Goal: Information Seeking & Learning: Learn about a topic

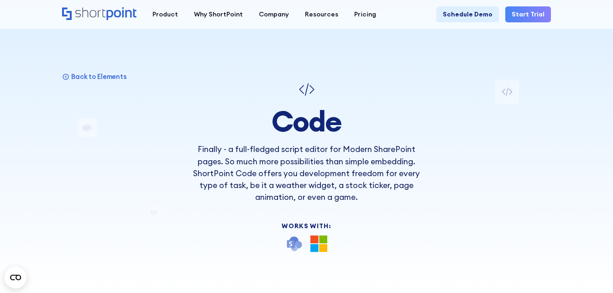
drag, startPoint x: 263, startPoint y: 193, endPoint x: 244, endPoint y: 41, distance: 153.2
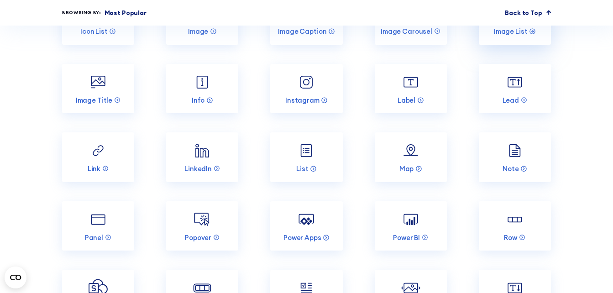
scroll to position [1187, 0]
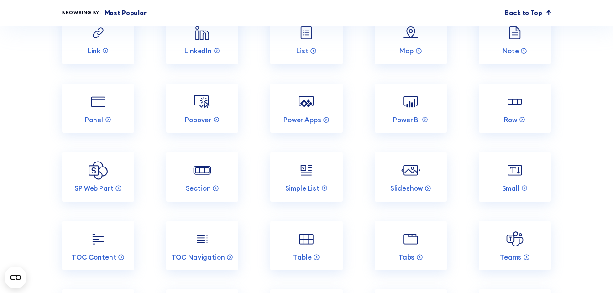
drag, startPoint x: 25, startPoint y: 122, endPoint x: 25, endPoint y: 109, distance: 13.7
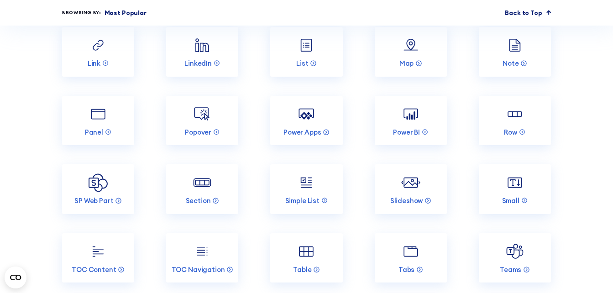
drag, startPoint x: 42, startPoint y: 134, endPoint x: 36, endPoint y: 120, distance: 15.3
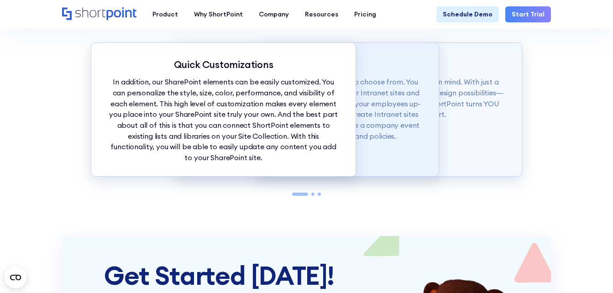
scroll to position [1863, 0]
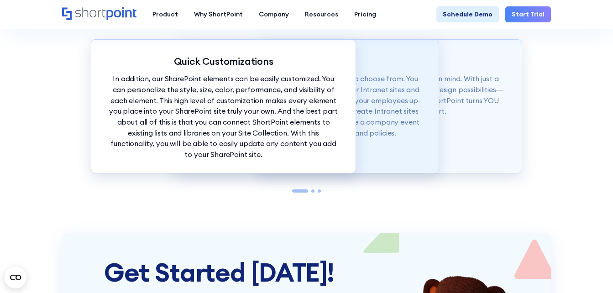
click at [401, 102] on p "To top it off, you have more than 60 elements to choose from. You can easily ad…" at bounding box center [306, 105] width 232 height 65
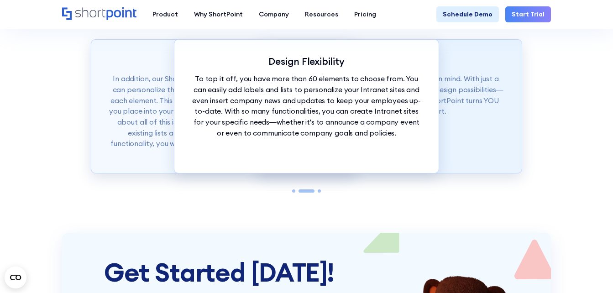
click at [455, 102] on p "Our SharePoint elements were made with ease in mind. With just a tap of your mo…" at bounding box center [389, 94] width 232 height 43
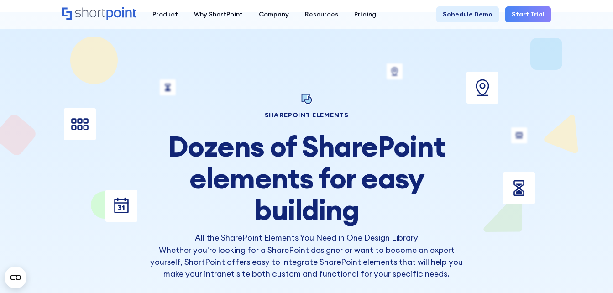
scroll to position [0, 0]
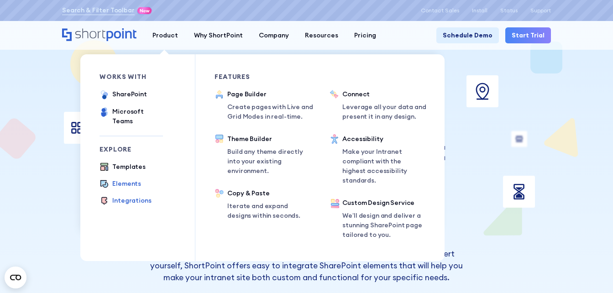
click at [130, 196] on div "Integrations" at bounding box center [131, 201] width 39 height 10
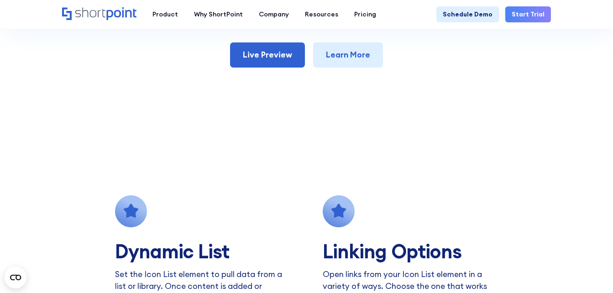
scroll to position [456, 0]
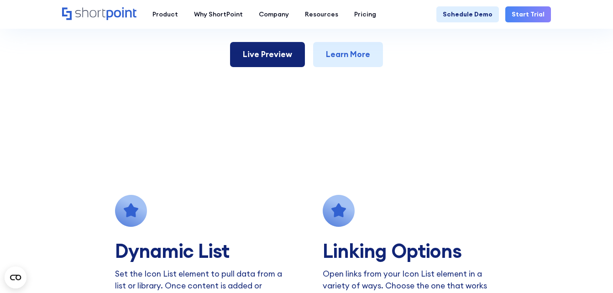
click at [279, 52] on link "Live Preview" at bounding box center [267, 54] width 75 height 25
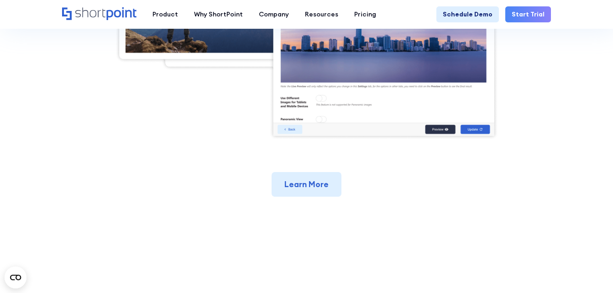
scroll to position [502, 0]
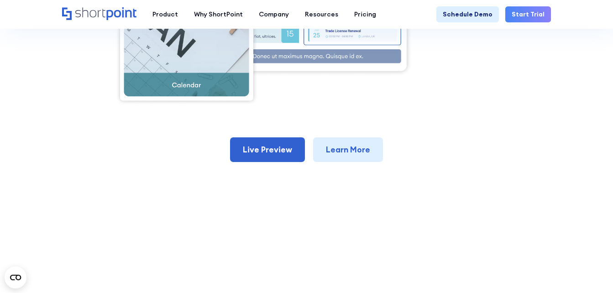
scroll to position [456, 0]
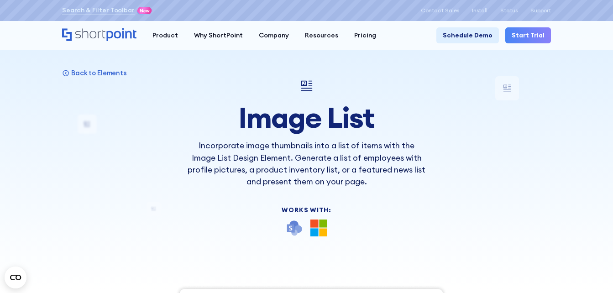
scroll to position [319, 0]
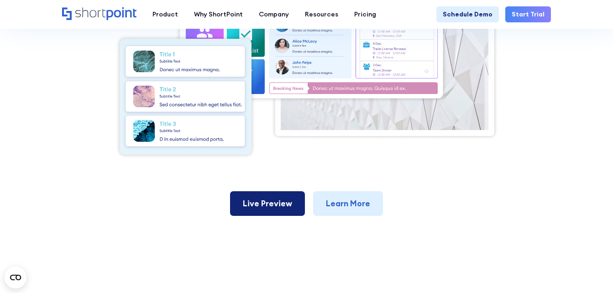
click at [271, 202] on link "Live Preview" at bounding box center [267, 203] width 75 height 25
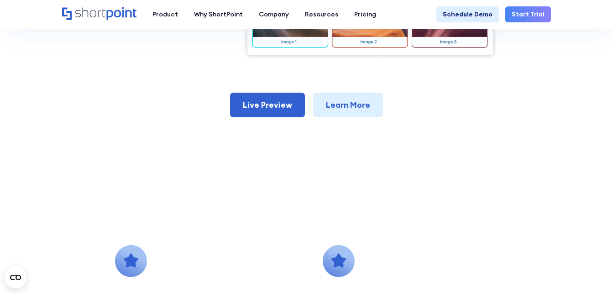
scroll to position [319, 0]
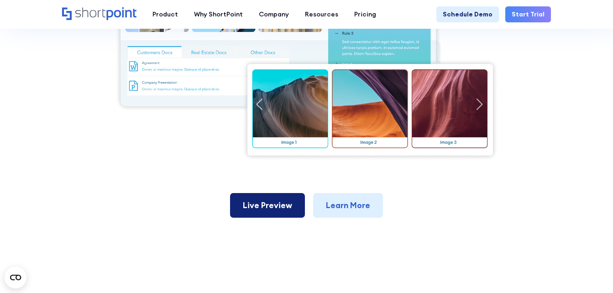
click at [276, 200] on link "Live Preview" at bounding box center [267, 205] width 75 height 25
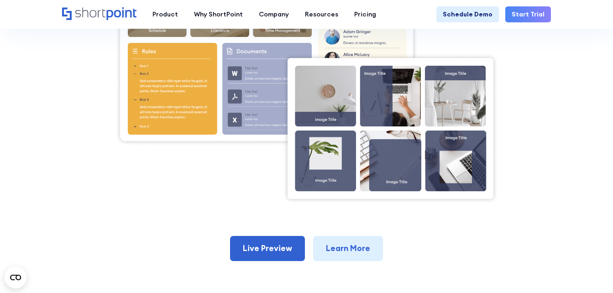
scroll to position [319, 0]
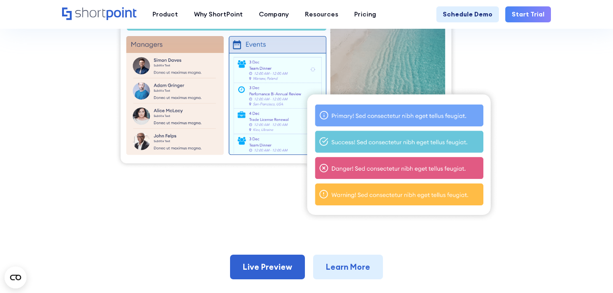
scroll to position [365, 0]
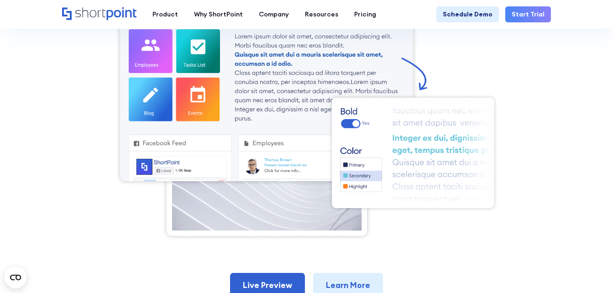
scroll to position [319, 0]
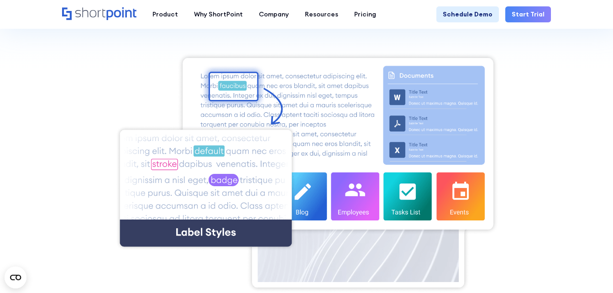
scroll to position [274, 0]
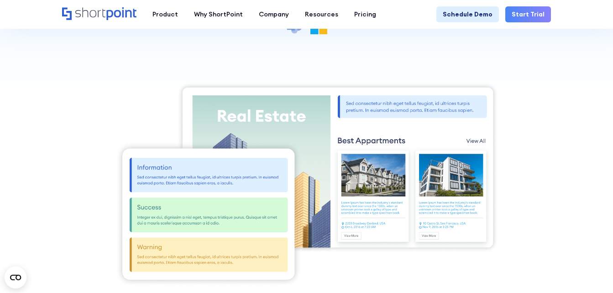
scroll to position [274, 0]
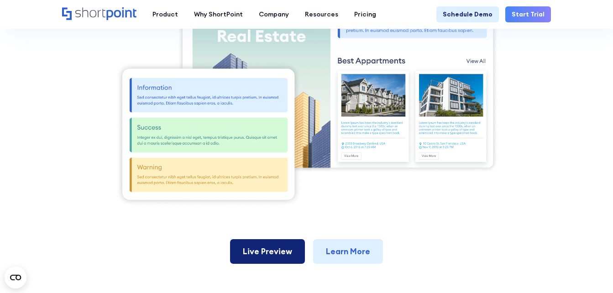
click at [275, 246] on link "Live Preview" at bounding box center [267, 251] width 75 height 25
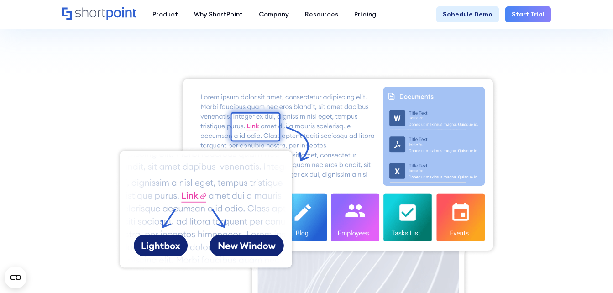
scroll to position [228, 0]
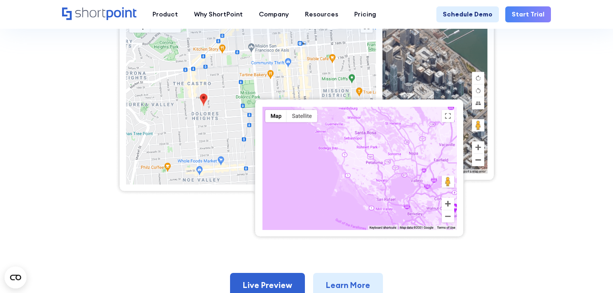
scroll to position [365, 0]
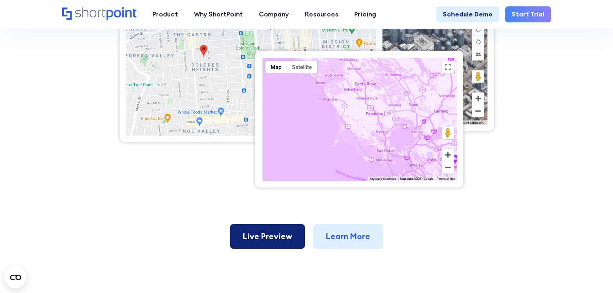
click at [284, 235] on link "Live Preview" at bounding box center [267, 236] width 75 height 25
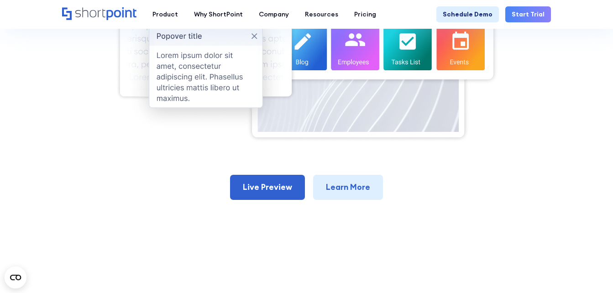
scroll to position [411, 0]
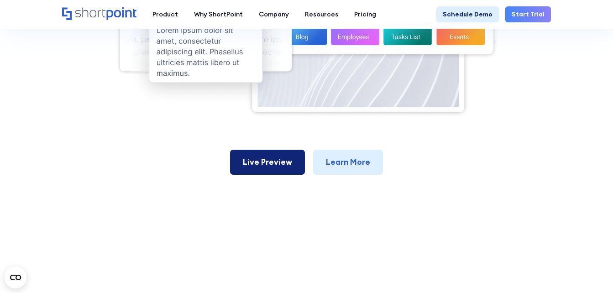
click at [264, 173] on link "Live Preview" at bounding box center [267, 162] width 75 height 25
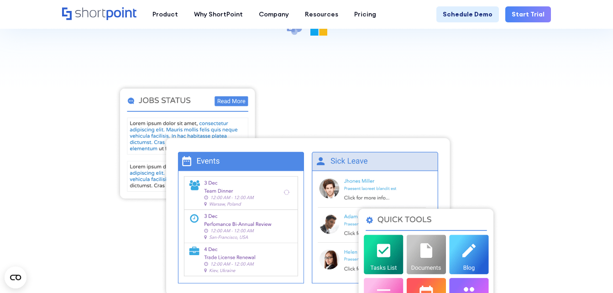
scroll to position [319, 0]
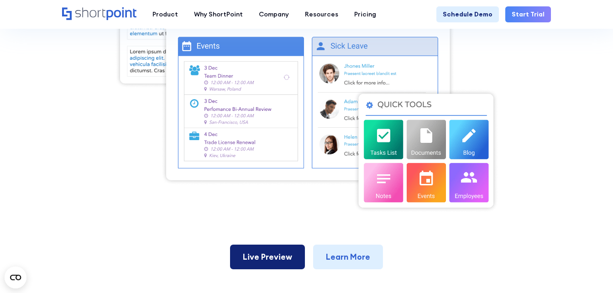
click at [289, 253] on link "Live Preview" at bounding box center [267, 257] width 75 height 25
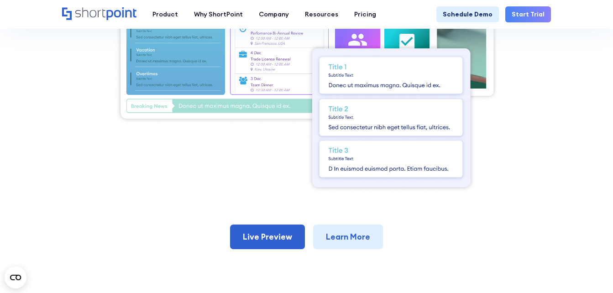
scroll to position [365, 0]
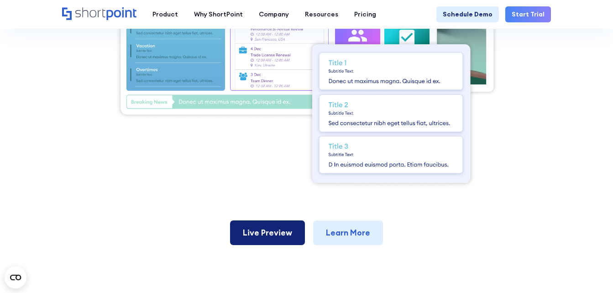
click at [281, 220] on link "Live Preview" at bounding box center [267, 232] width 75 height 25
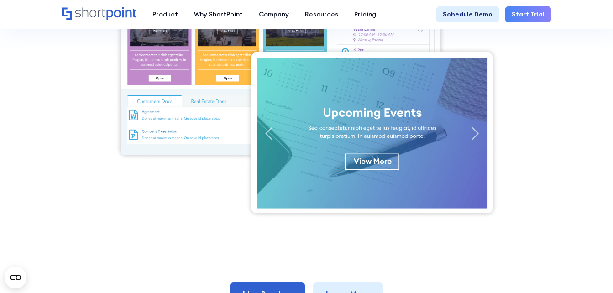
scroll to position [319, 0]
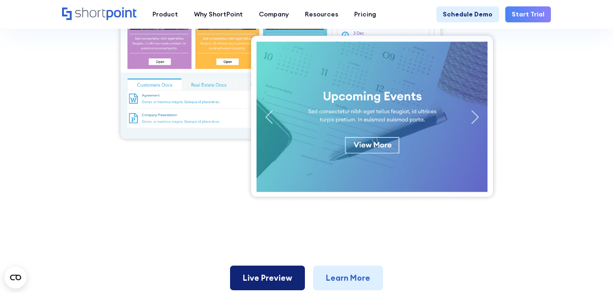
click at [269, 277] on link "Live Preview" at bounding box center [267, 278] width 75 height 25
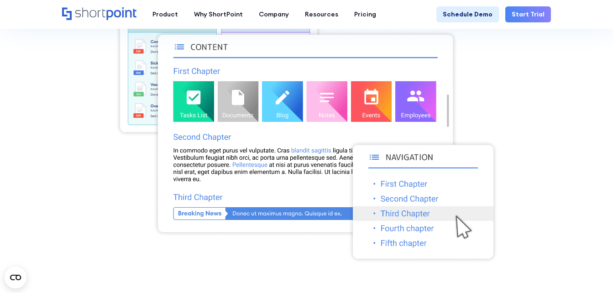
scroll to position [274, 0]
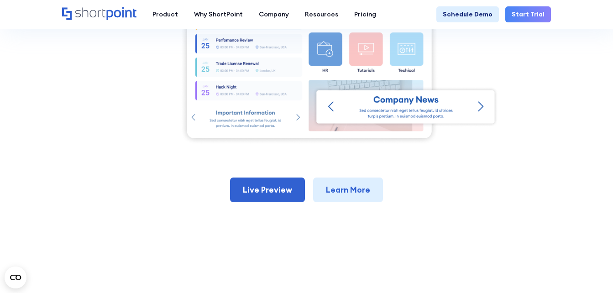
scroll to position [319, 0]
click at [267, 182] on link "Live Preview" at bounding box center [267, 189] width 75 height 25
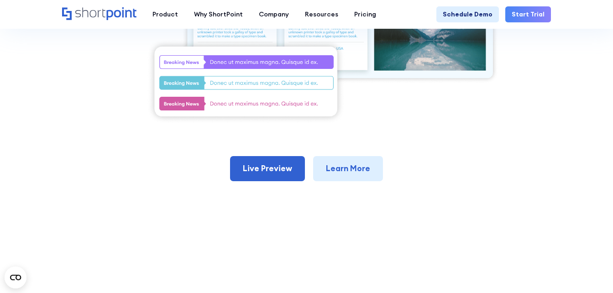
scroll to position [365, 0]
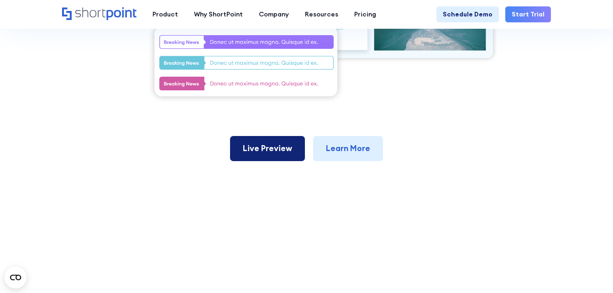
click at [260, 147] on link "Live Preview" at bounding box center [267, 148] width 75 height 25
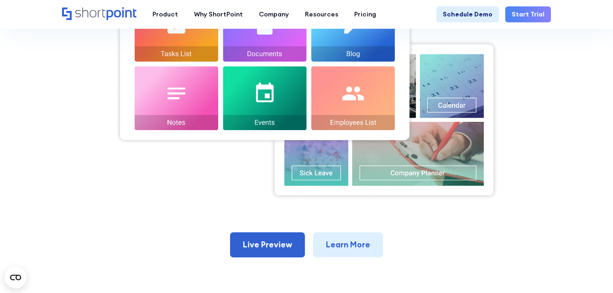
scroll to position [411, 0]
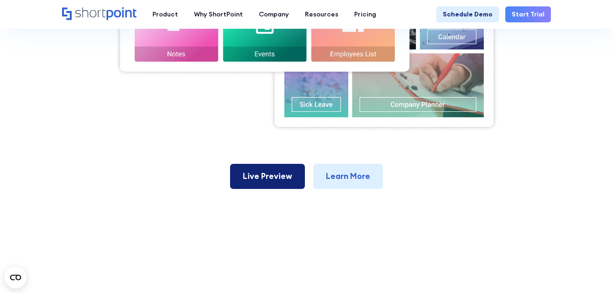
click at [273, 168] on link "Live Preview" at bounding box center [267, 176] width 75 height 25
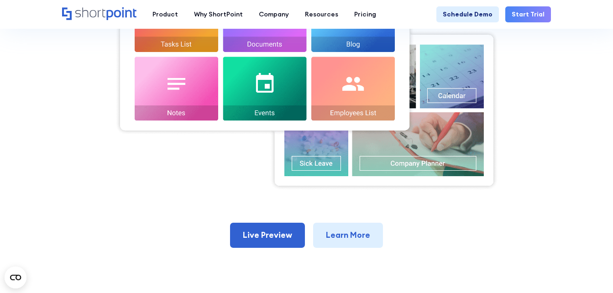
scroll to position [411, 0]
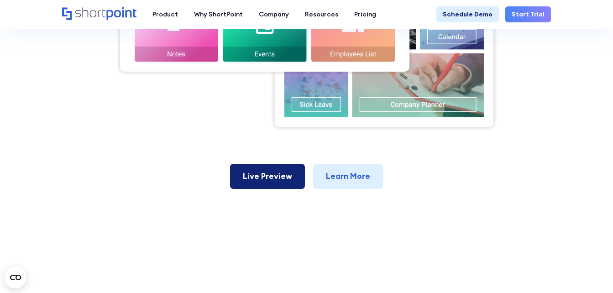
click at [270, 164] on link "Live Preview" at bounding box center [267, 176] width 75 height 25
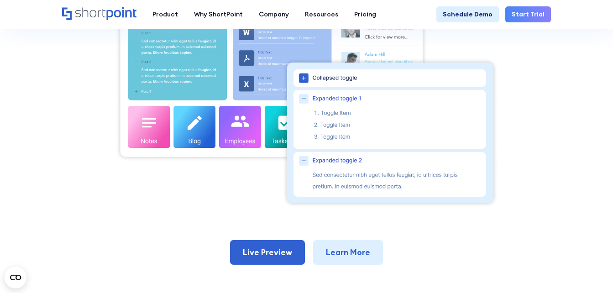
scroll to position [319, 0]
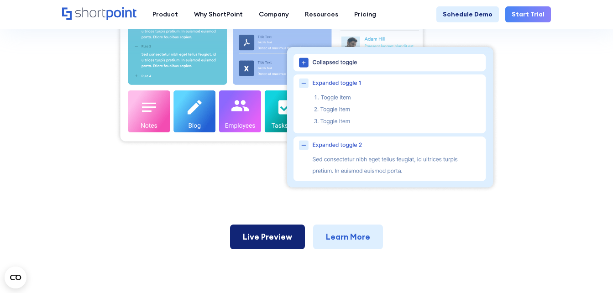
click at [274, 237] on link "Live Preview" at bounding box center [267, 237] width 75 height 25
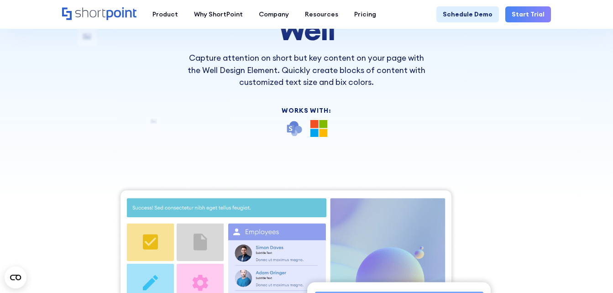
scroll to position [319, 0]
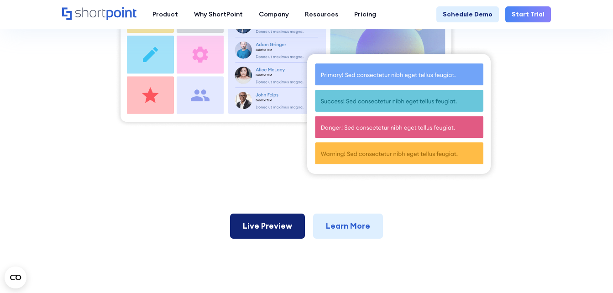
click at [263, 226] on link "Live Preview" at bounding box center [267, 226] width 75 height 25
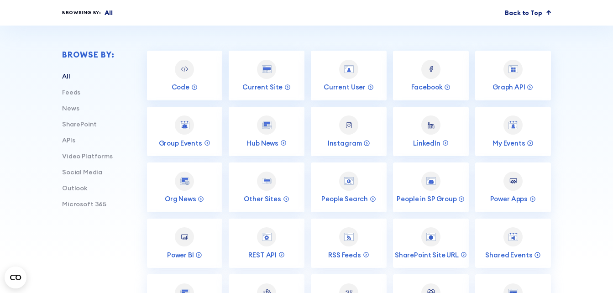
scroll to position [274, 0]
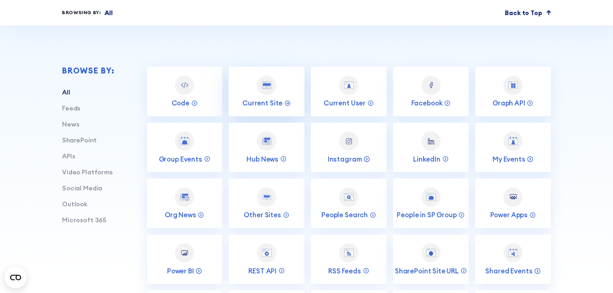
click at [269, 82] on img at bounding box center [267, 85] width 10 height 8
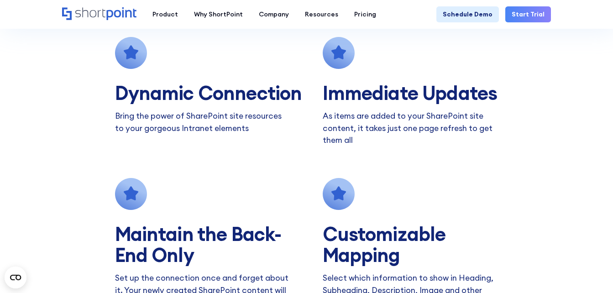
scroll to position [639, 0]
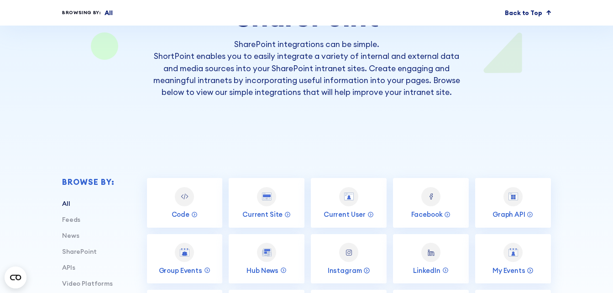
scroll to position [274, 0]
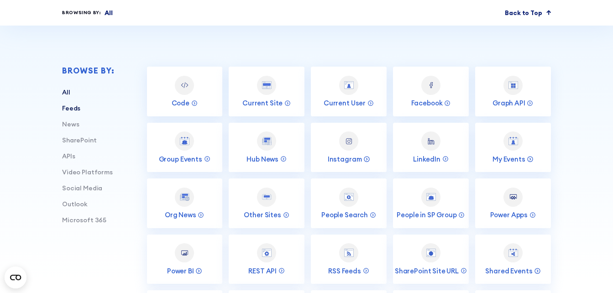
click at [78, 108] on link "Feeds" at bounding box center [71, 108] width 18 height 8
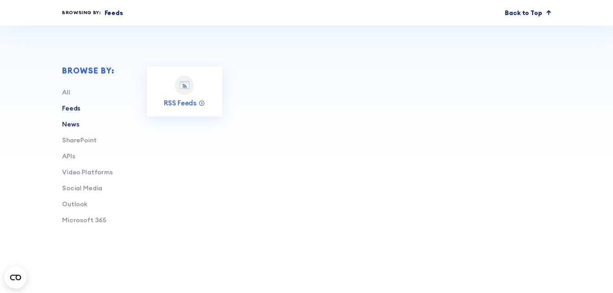
click at [76, 123] on link "News" at bounding box center [70, 124] width 17 height 8
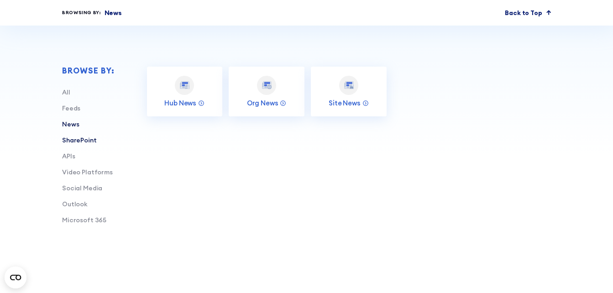
click at [77, 138] on link "SharePoint" at bounding box center [79, 140] width 35 height 8
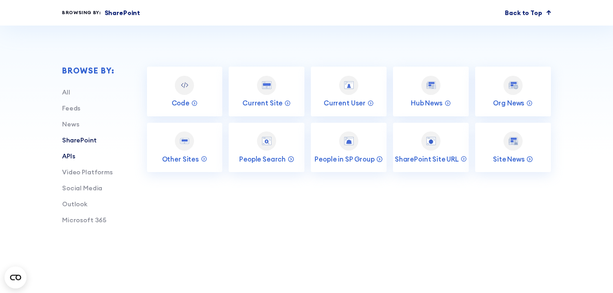
click at [70, 160] on link "APIs" at bounding box center [68, 156] width 13 height 8
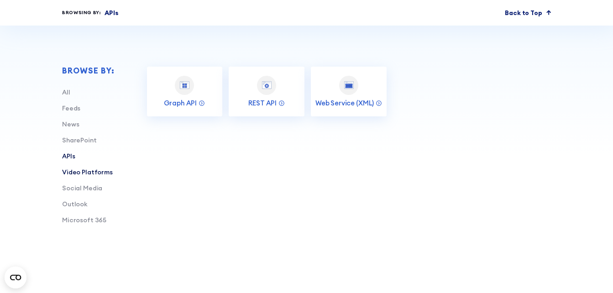
click at [71, 173] on link "Video Platforms" at bounding box center [87, 172] width 51 height 8
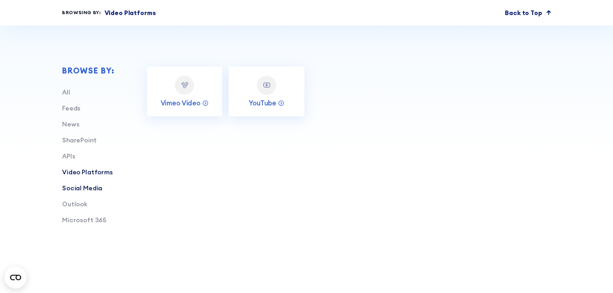
click at [79, 188] on link "Social Media" at bounding box center [82, 188] width 40 height 8
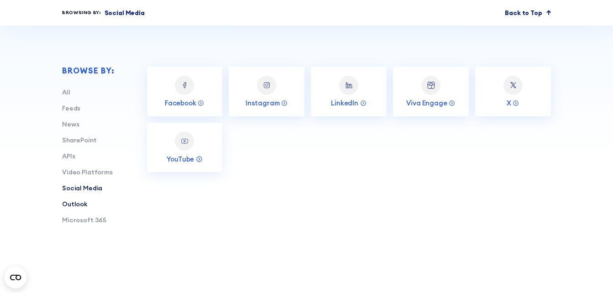
click at [80, 205] on link "Outlook" at bounding box center [75, 204] width 26 height 8
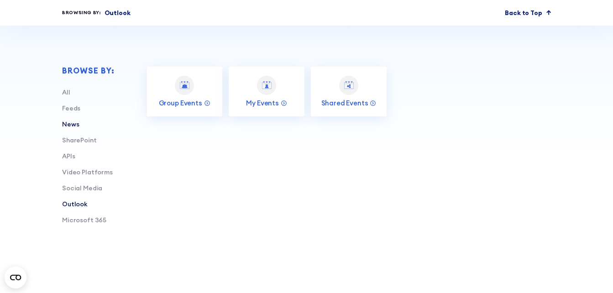
click at [73, 125] on link "News" at bounding box center [70, 124] width 17 height 8
click at [74, 106] on link "Feeds" at bounding box center [71, 108] width 18 height 8
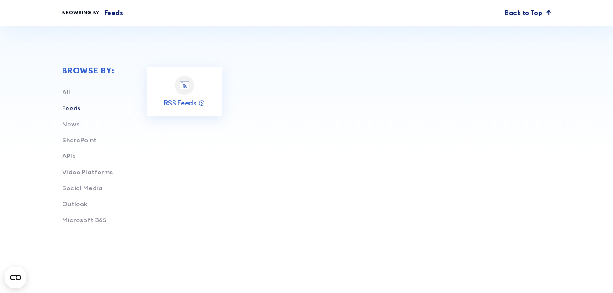
drag, startPoint x: 370, startPoint y: 111, endPoint x: 322, endPoint y: 101, distance: 49.1
click at [370, 111] on div "Code SharePoint Current Site SharePoint Current User SharePoint Facebook Social…" at bounding box center [349, 92] width 404 height 50
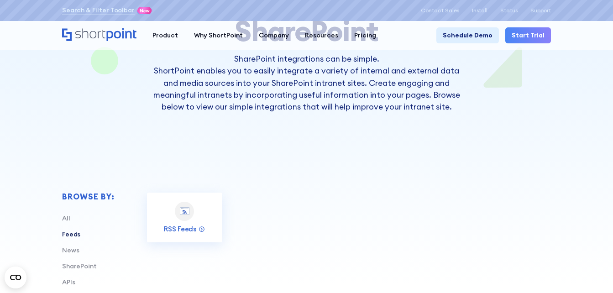
scroll to position [0, 0]
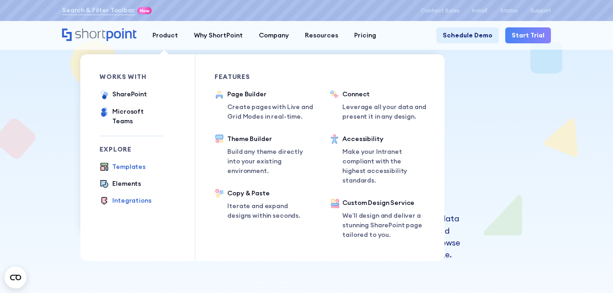
click at [127, 162] on div "Templates" at bounding box center [128, 167] width 33 height 10
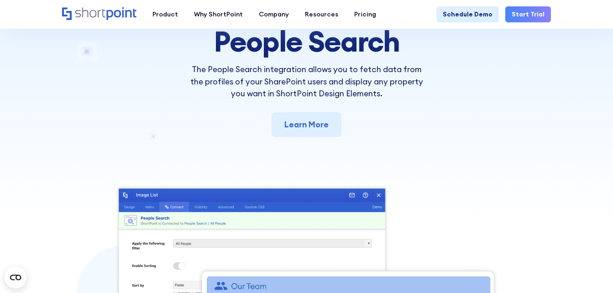
scroll to position [91, 0]
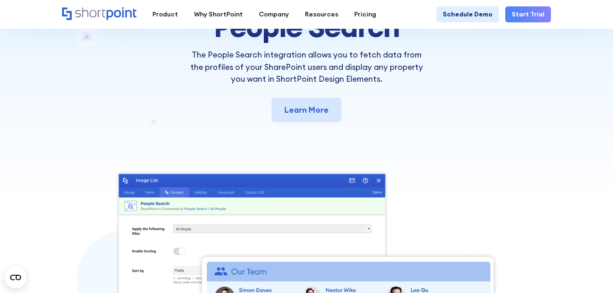
click at [307, 120] on link "Learn More" at bounding box center [307, 110] width 70 height 25
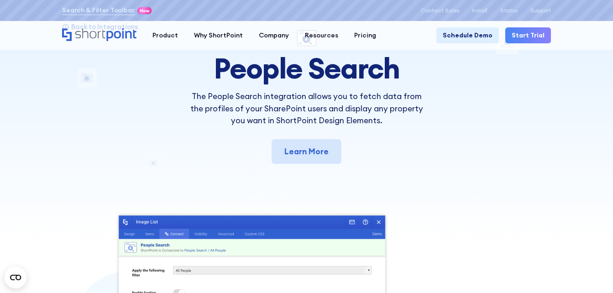
scroll to position [0, 0]
